Goal: Contribute content

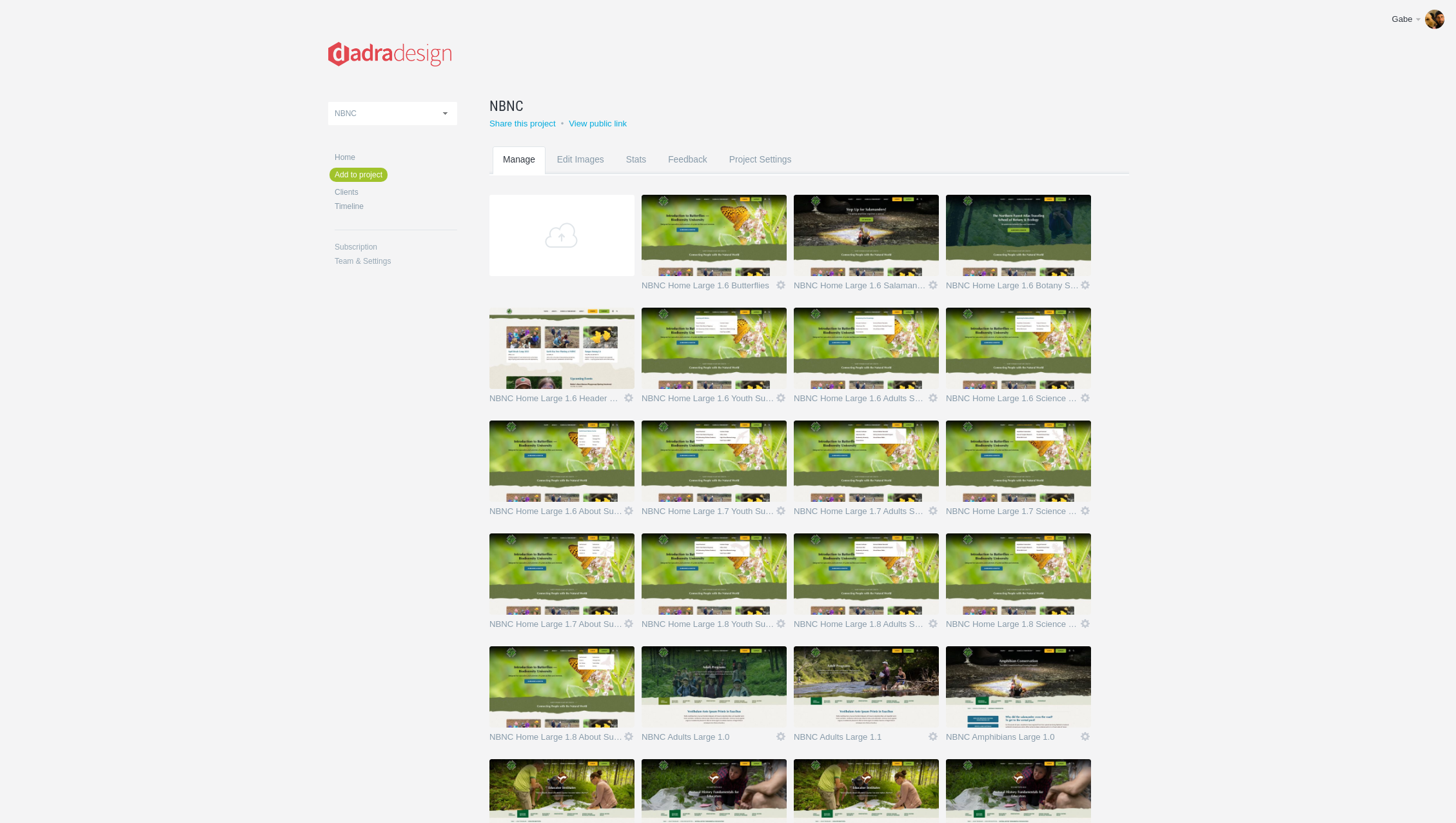
scroll to position [110, 0]
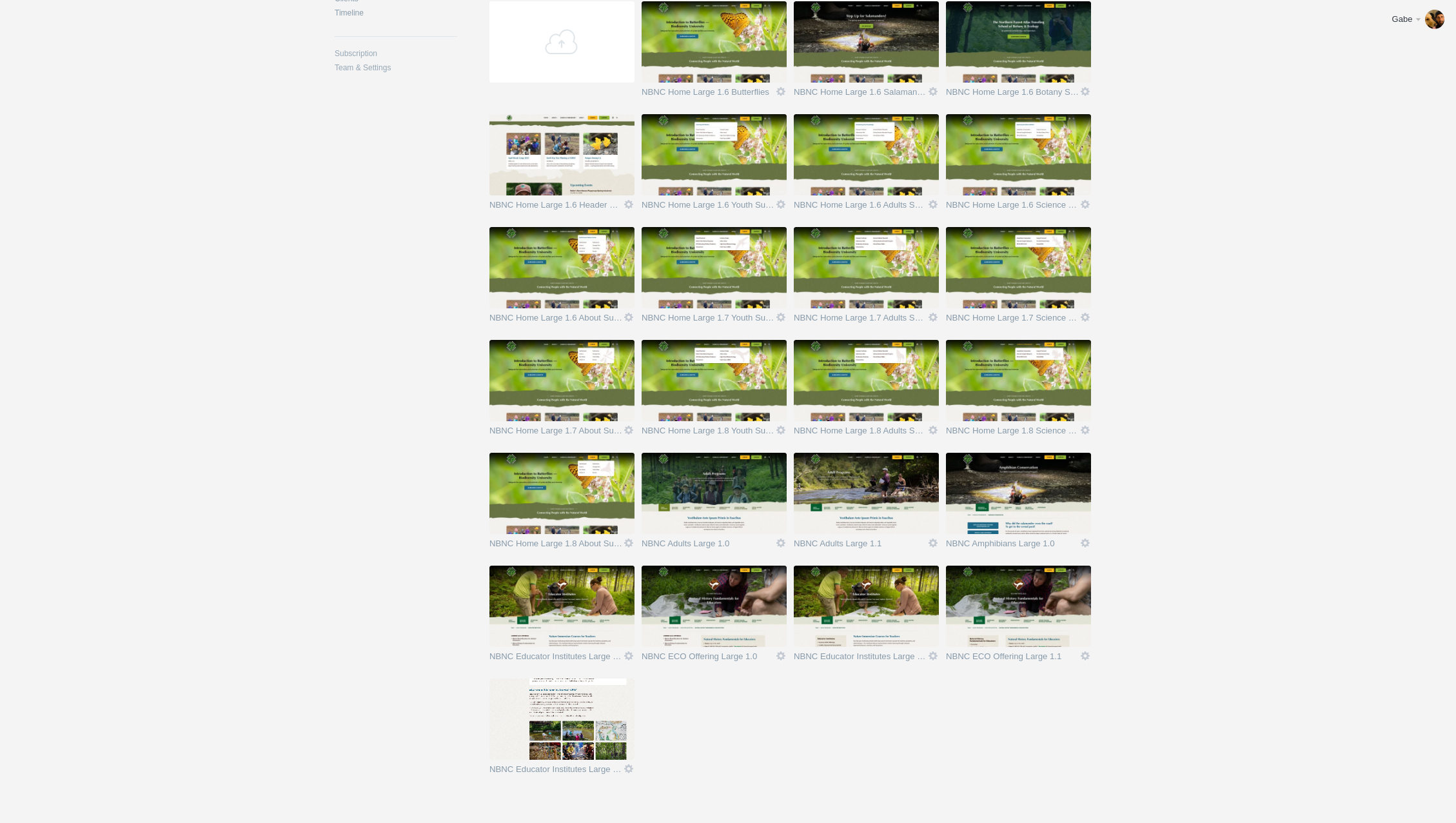
scroll to position [194, 0]
click at [737, 738] on section "Add NBNC Home Large 1.6 Butterflies Icon Views: 5 Rename Edit / Replace Remove …" at bounding box center [818, 396] width 659 height 790
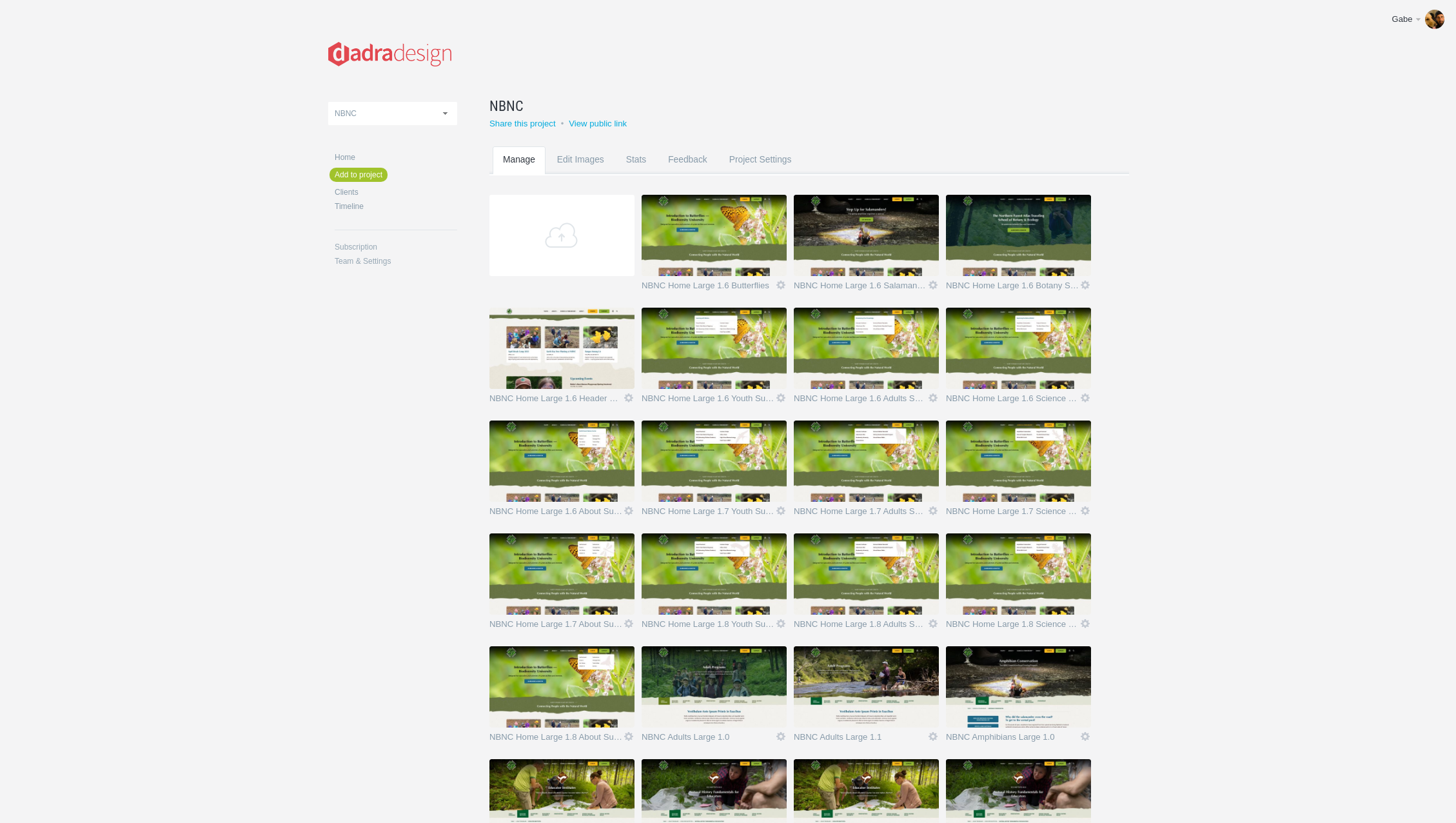
scroll to position [194, 0]
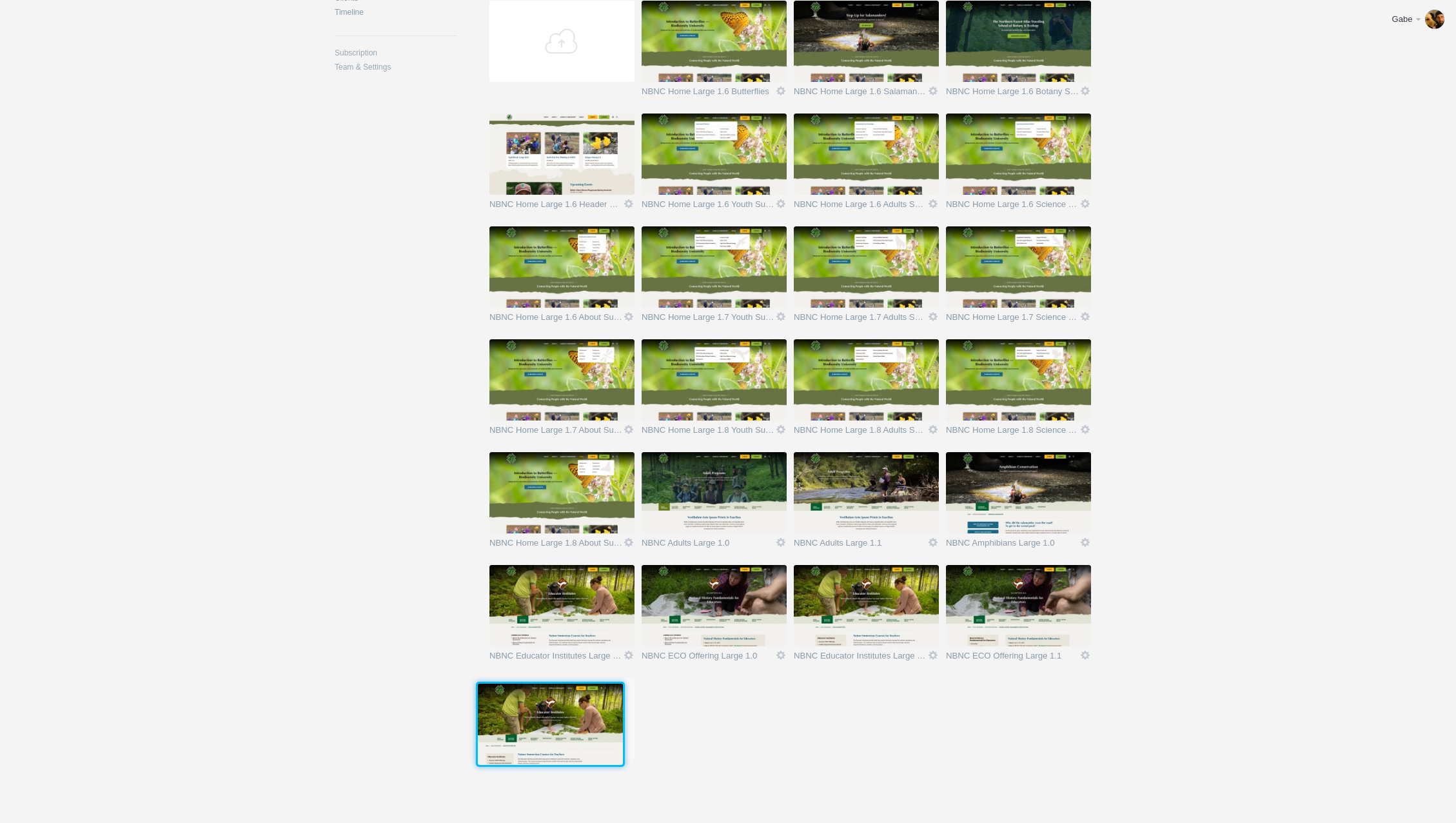
drag, startPoint x: 573, startPoint y: 709, endPoint x: 562, endPoint y: 712, distance: 11.4
click at [560, 712] on img at bounding box center [551, 725] width 145 height 82
click at [586, 719] on img at bounding box center [562, 719] width 145 height 82
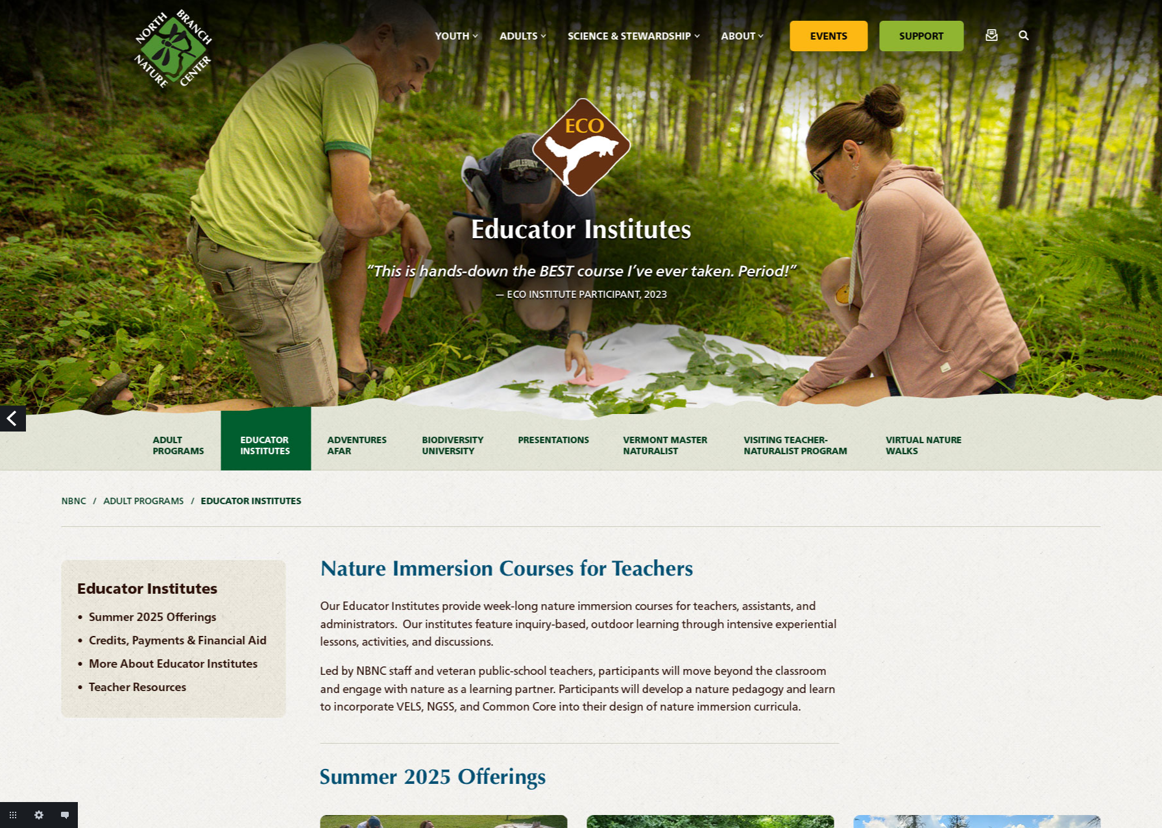
click at [37, 816] on link "Edit this image" at bounding box center [39, 815] width 26 height 26
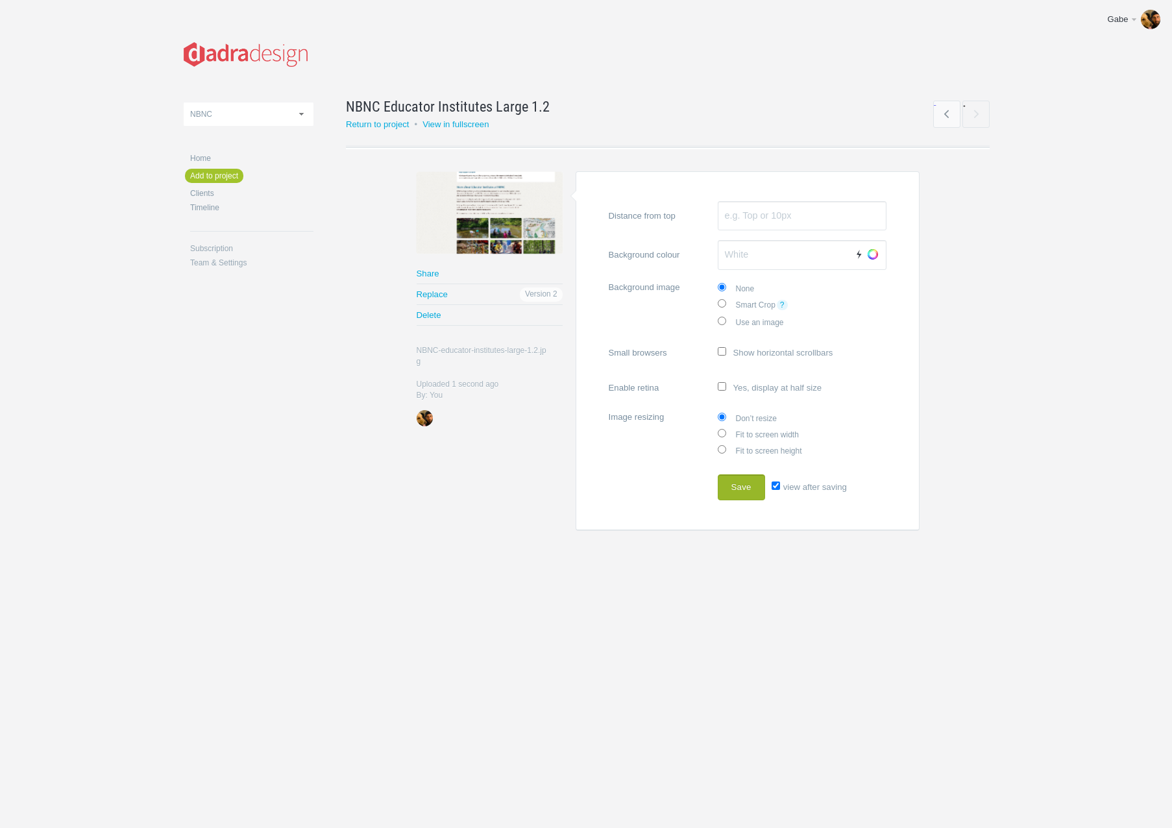
click at [747, 487] on button "Save" at bounding box center [741, 487] width 47 height 26
